Goal: Task Accomplishment & Management: Manage account settings

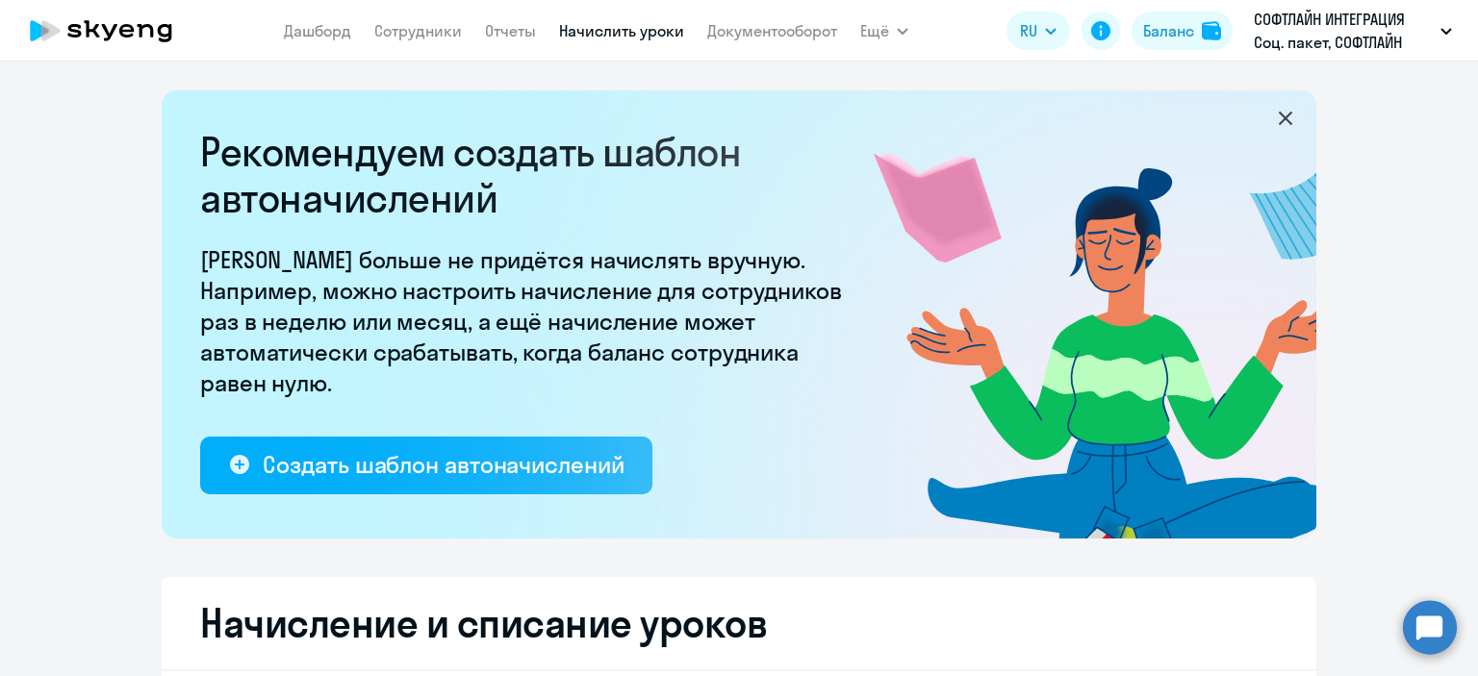
select select "10"
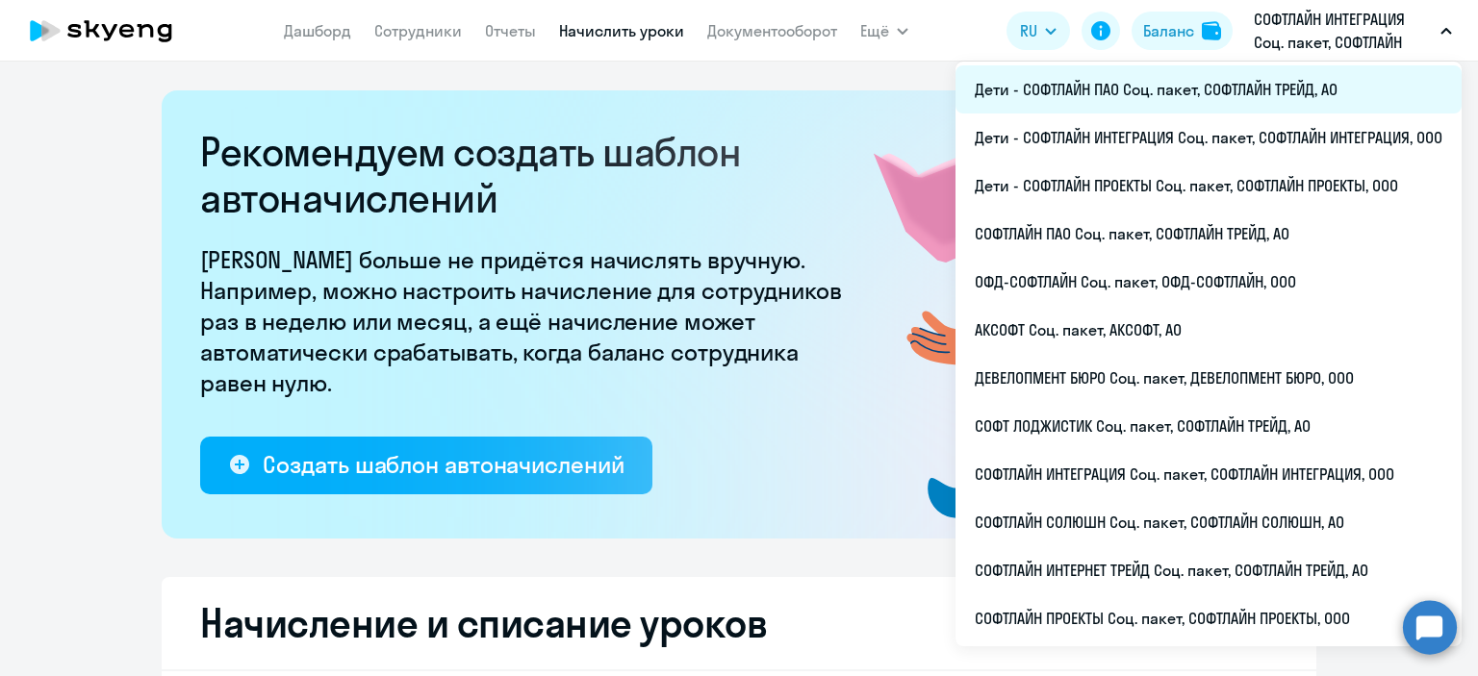
click at [1126, 89] on li "Дети - СОФТЛАЙН ПАО Соц. пакет, СОФТЛАЙН ТРЕЙД, АО" at bounding box center [1209, 89] width 506 height 48
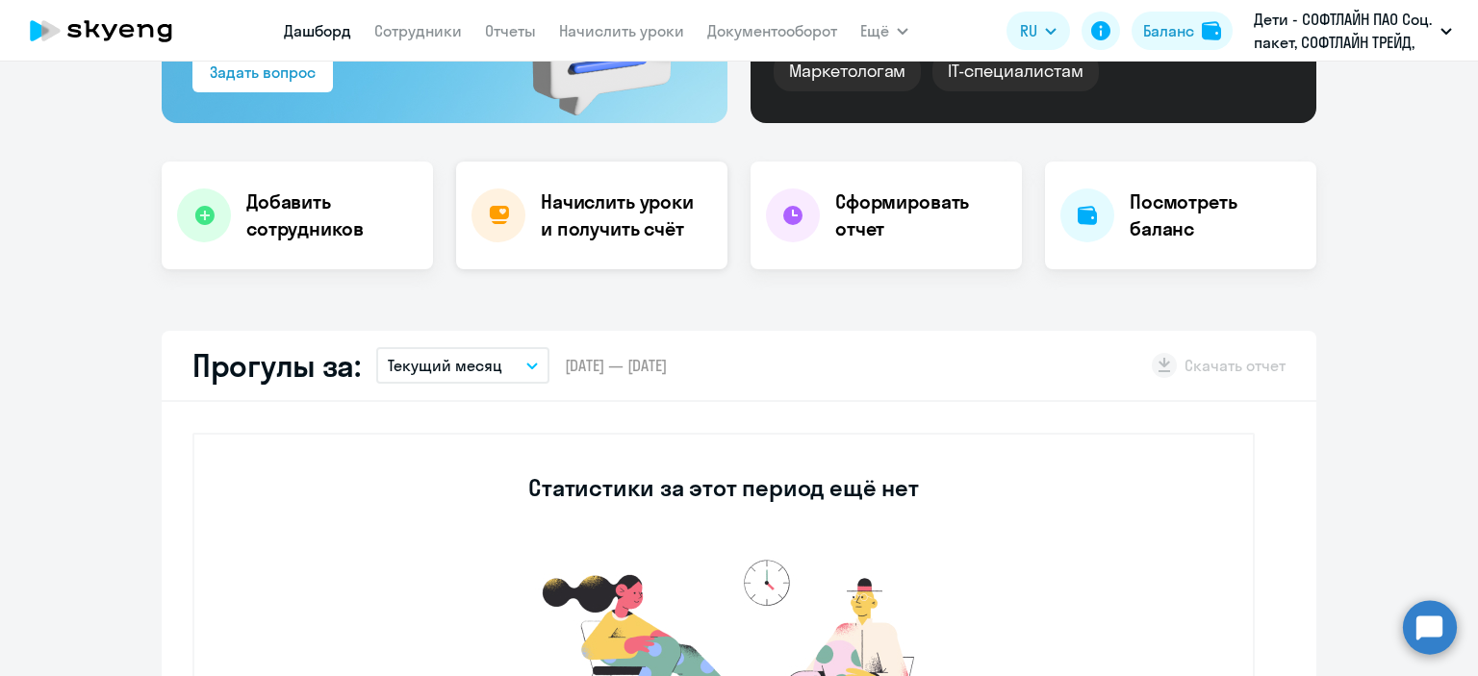
scroll to position [96, 0]
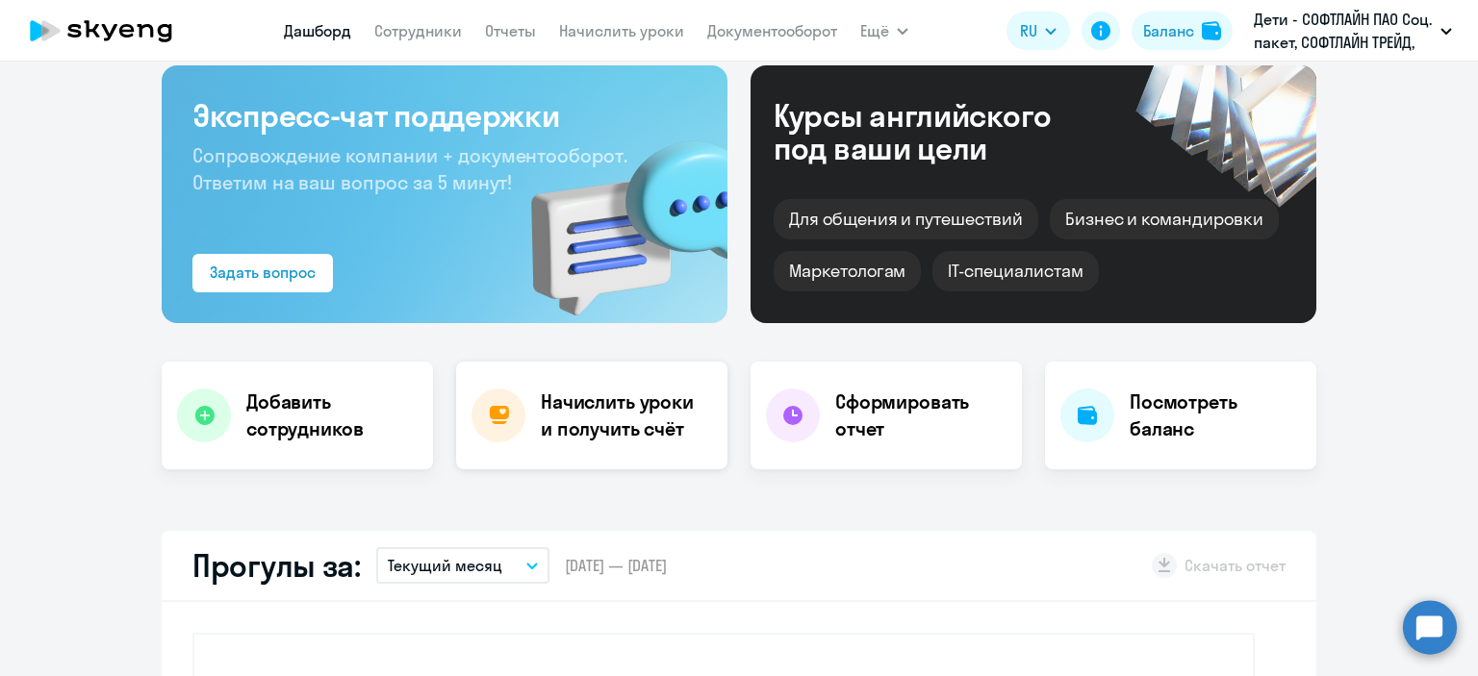
click at [547, 419] on h4 "Начислить уроки и получить счёт" at bounding box center [624, 416] width 167 height 54
select select "10"
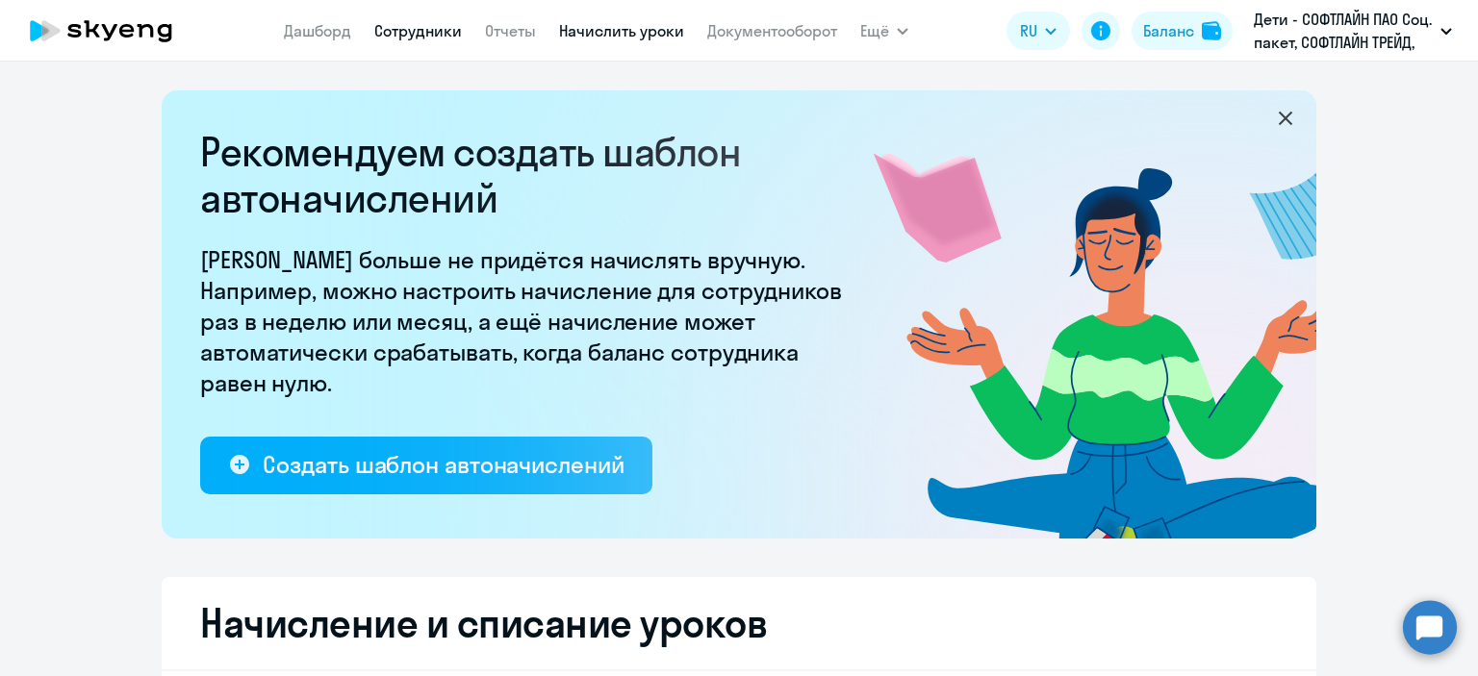
click at [386, 28] on link "Сотрудники" at bounding box center [418, 30] width 88 height 19
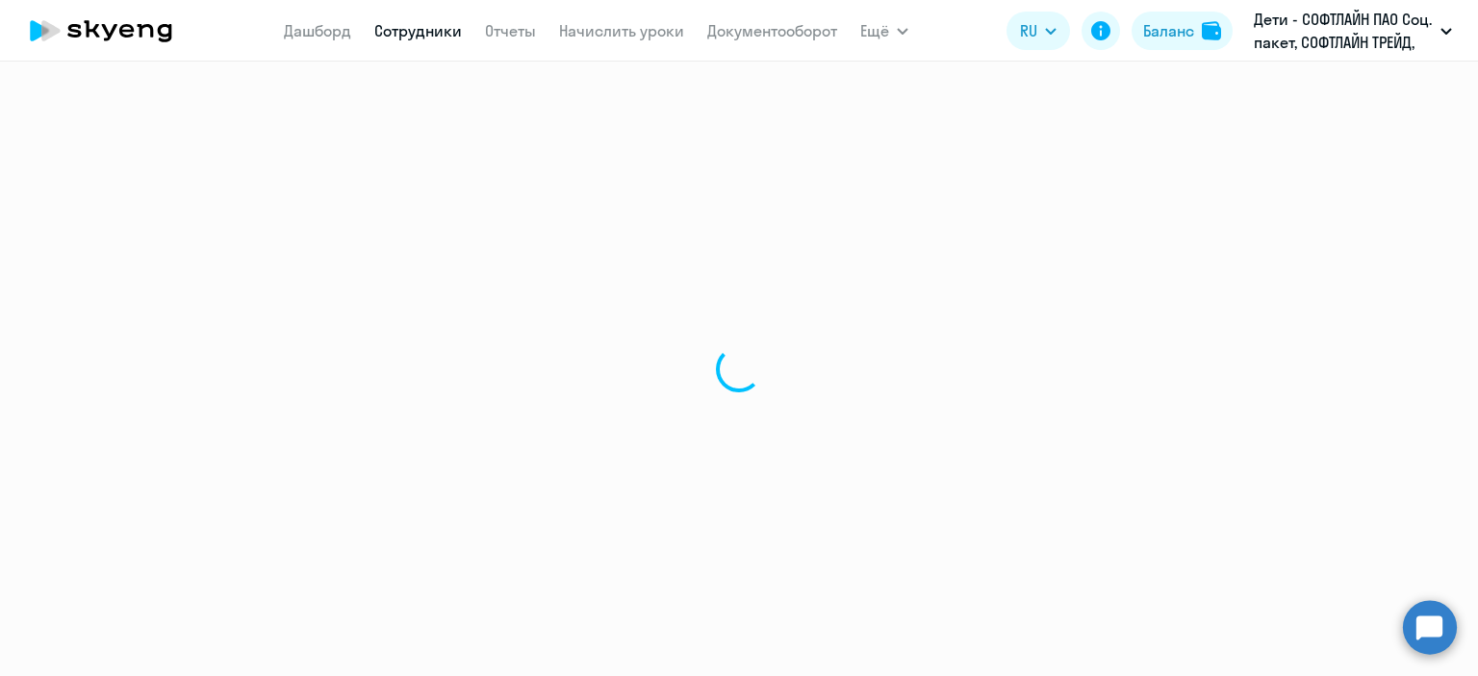
select select "30"
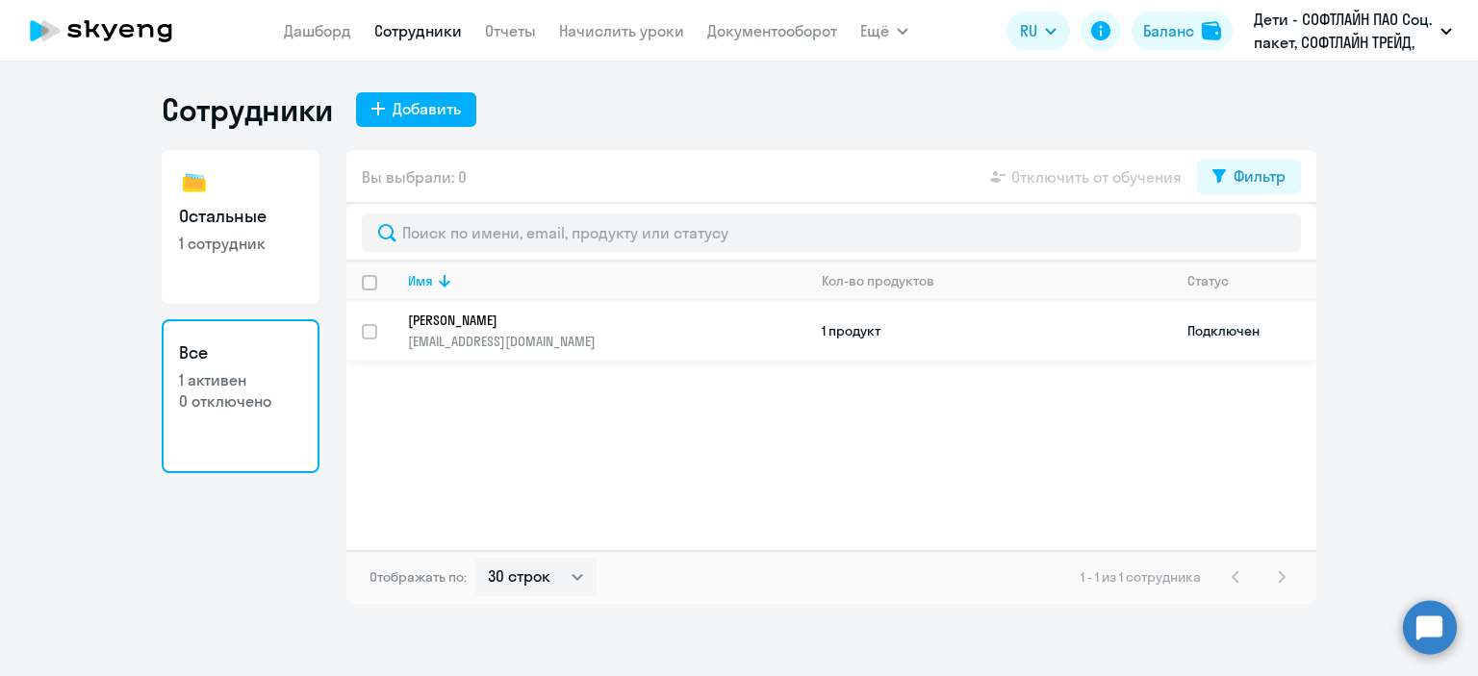
click at [470, 320] on p "[PERSON_NAME]" at bounding box center [593, 320] width 371 height 17
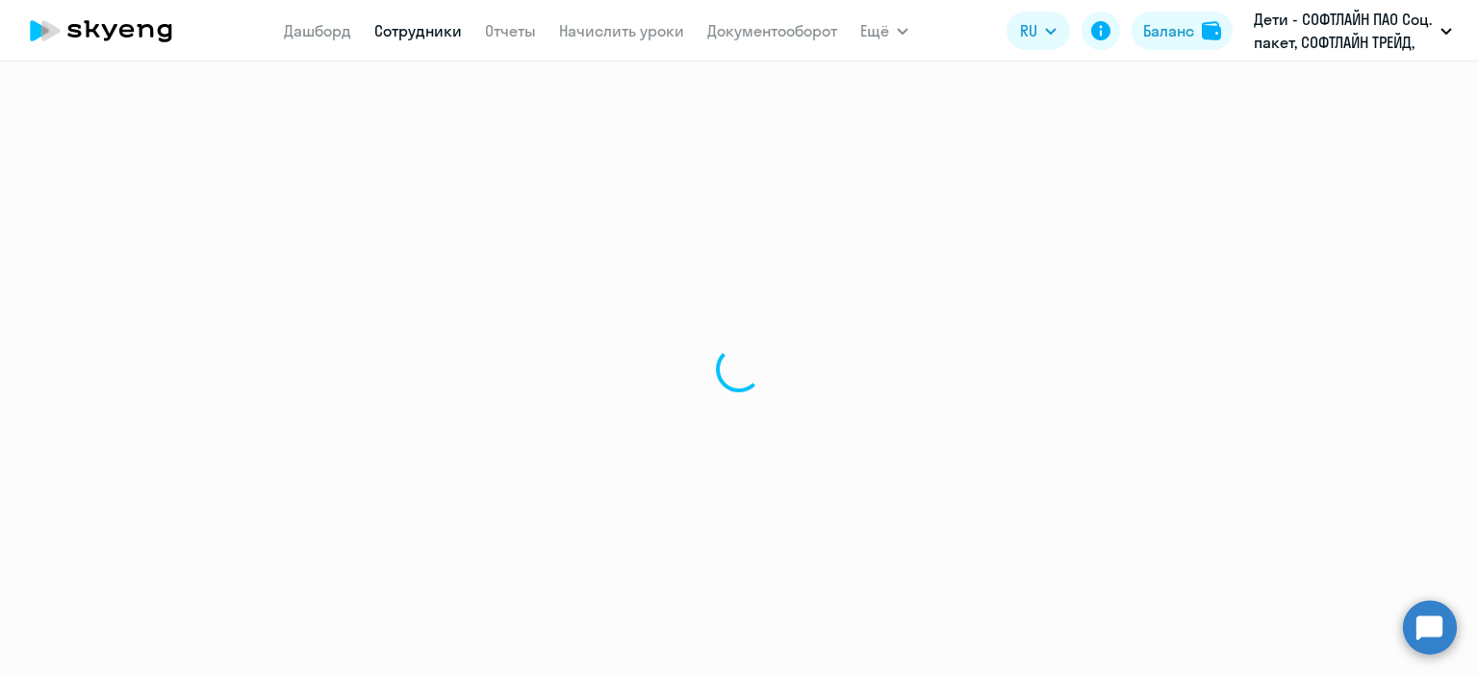
select select "others"
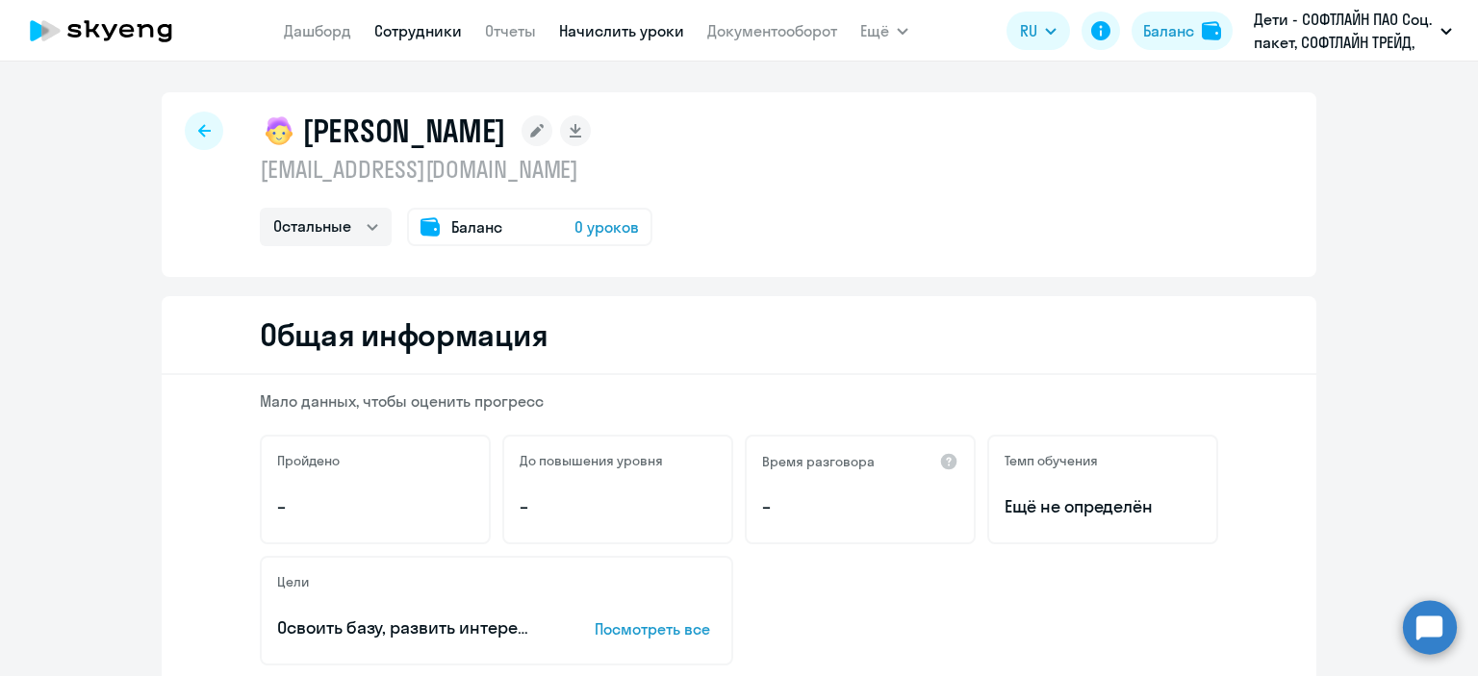
click at [602, 34] on link "Начислить уроки" at bounding box center [621, 30] width 125 height 19
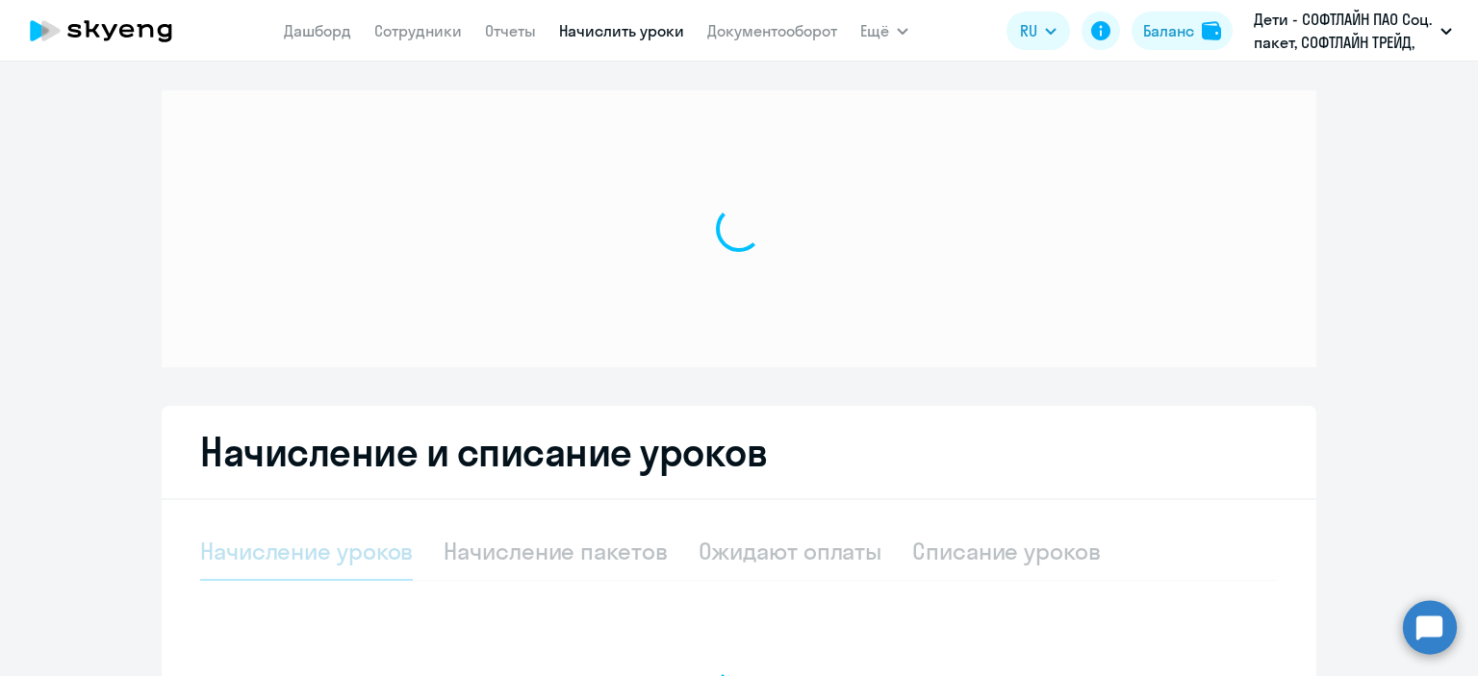
select select "10"
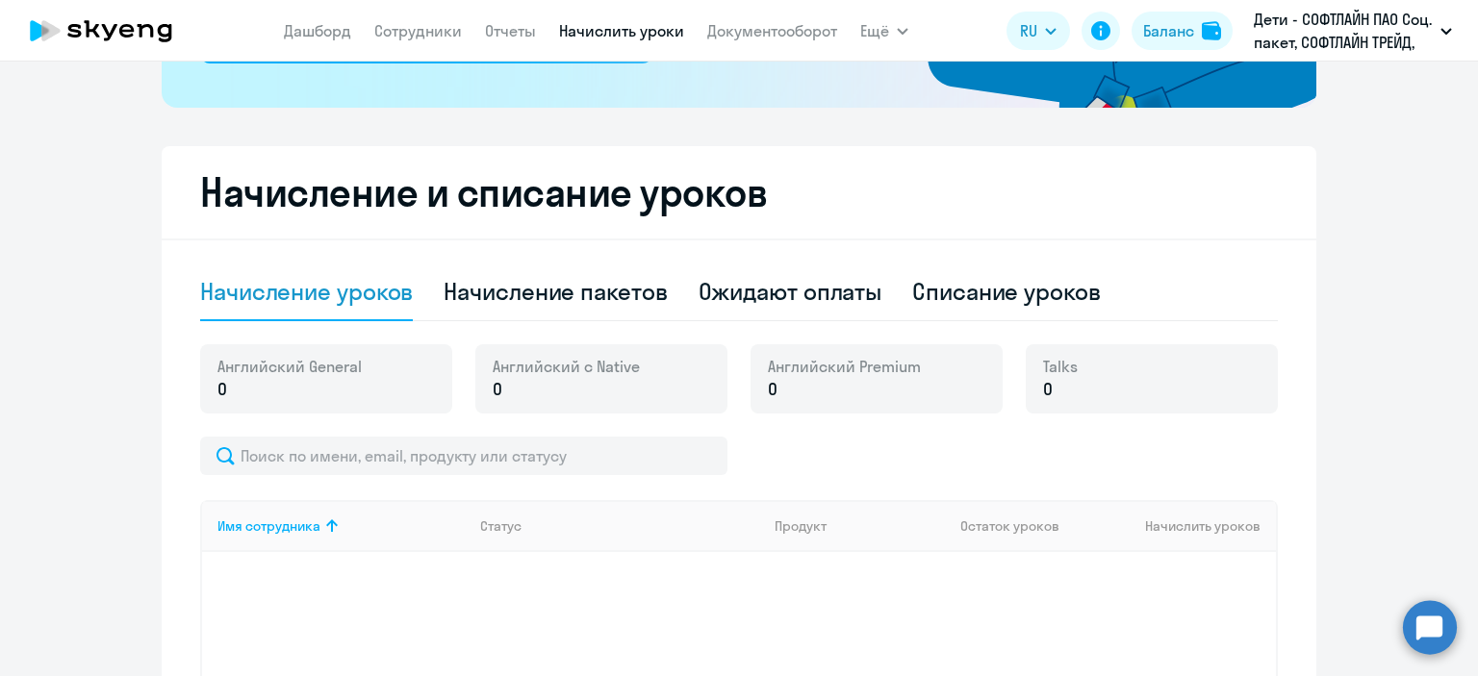
scroll to position [416, 0]
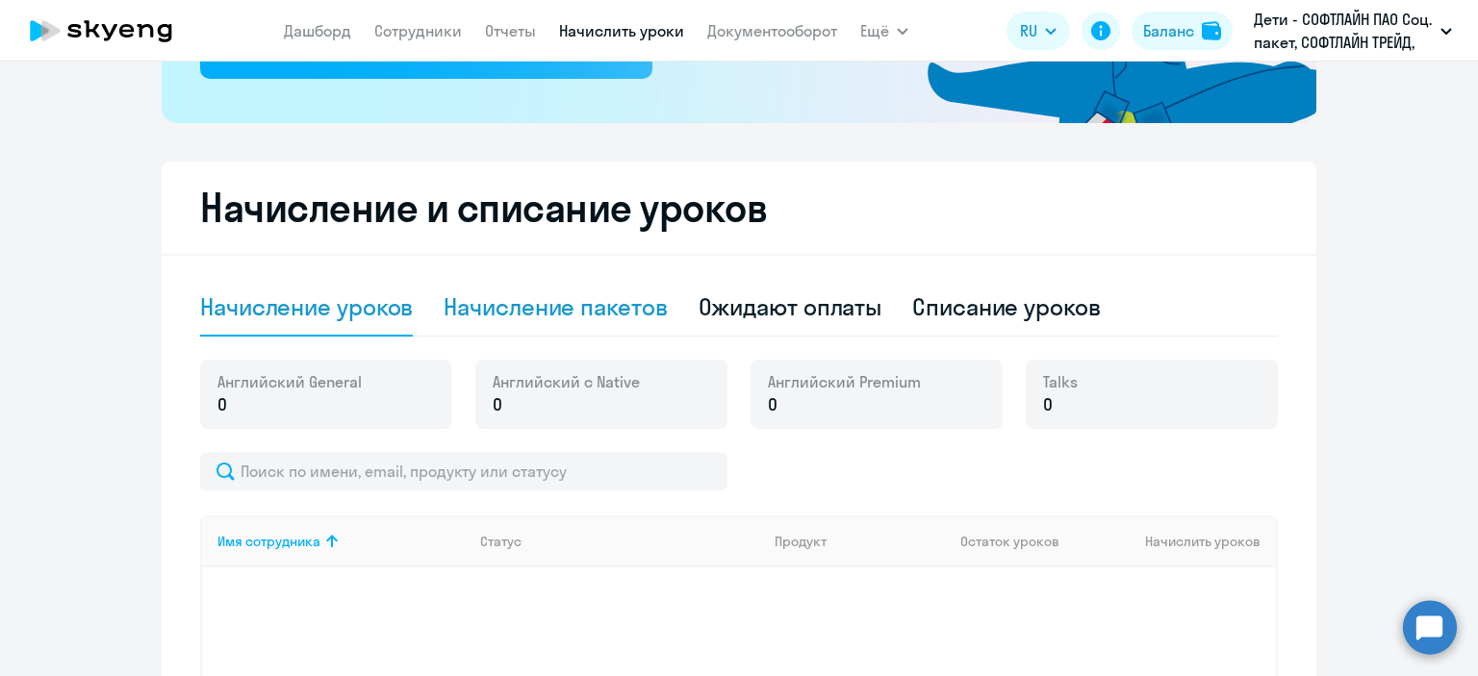
click at [570, 315] on div "Начисление пакетов" at bounding box center [555, 307] width 223 height 31
select select "10"
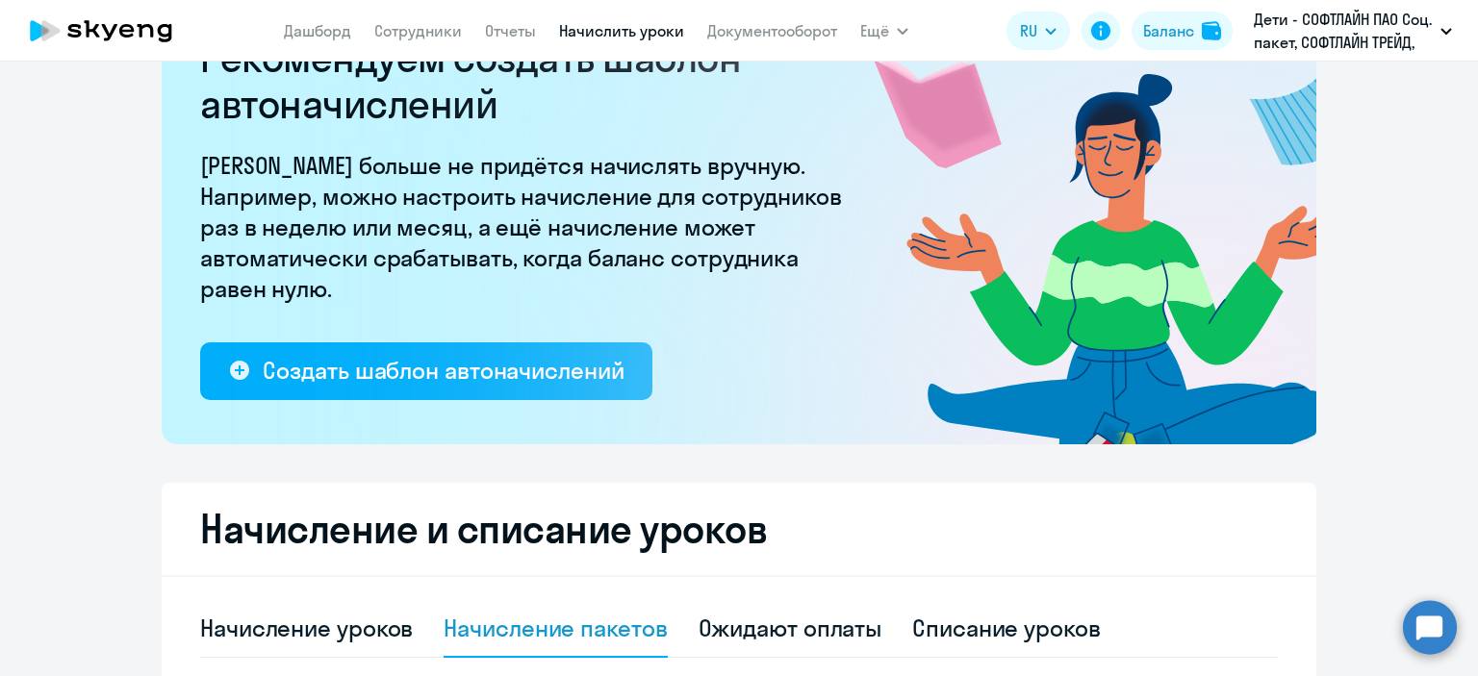
scroll to position [0, 0]
